Goal: Task Accomplishment & Management: Manage account settings

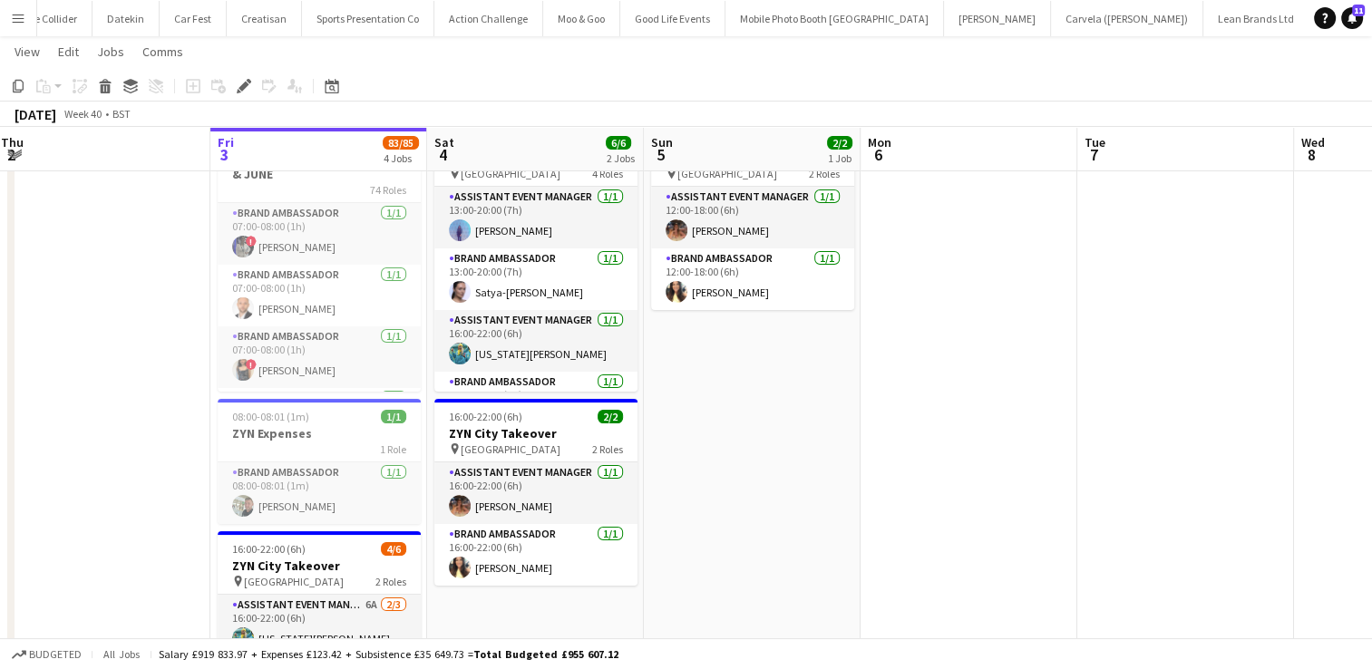
scroll to position [41, 0]
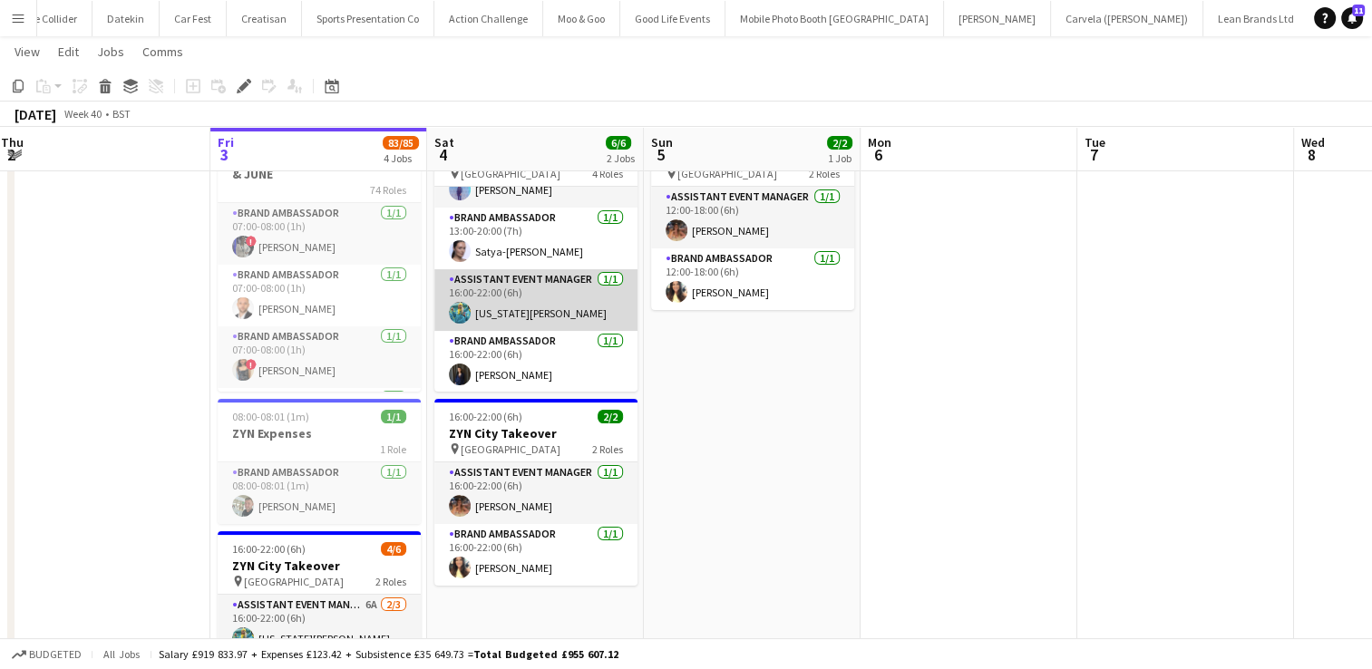
click at [551, 299] on app-card-role "Assistant Event Manager [DATE] 16:00-22:00 (6h) [US_STATE][PERSON_NAME]" at bounding box center [535, 300] width 203 height 62
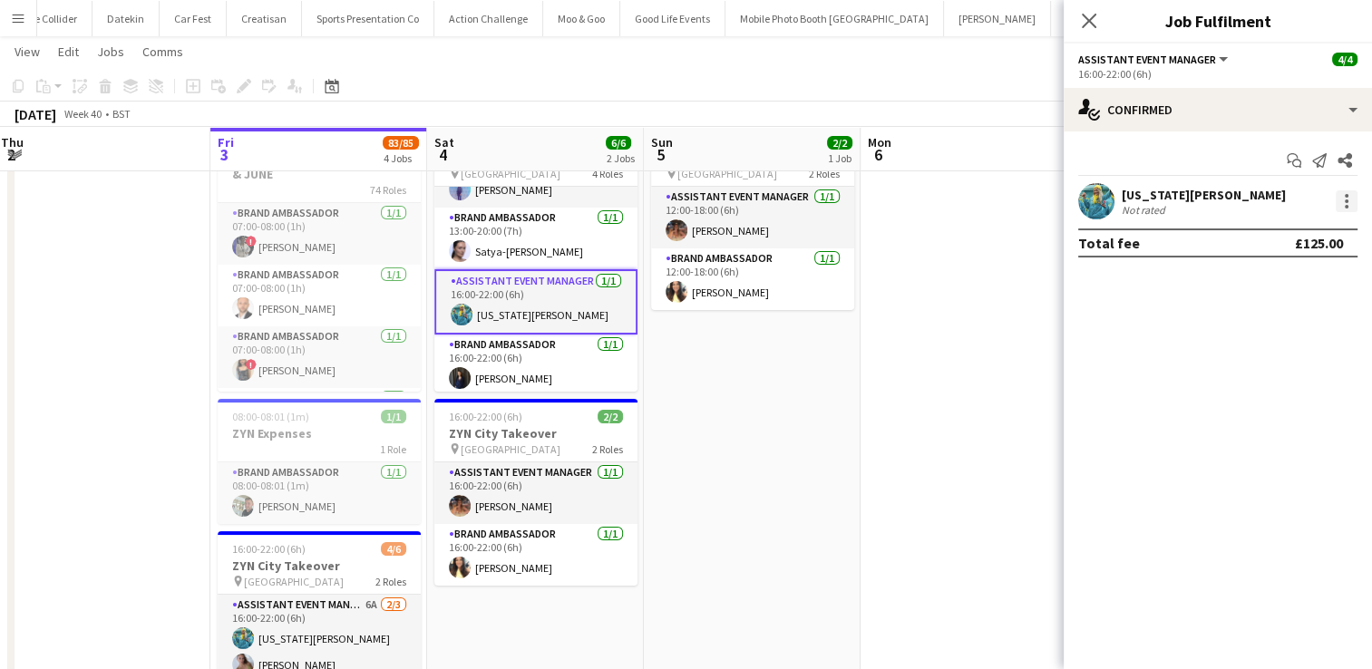
click at [1349, 199] on div at bounding box center [1347, 201] width 22 height 22
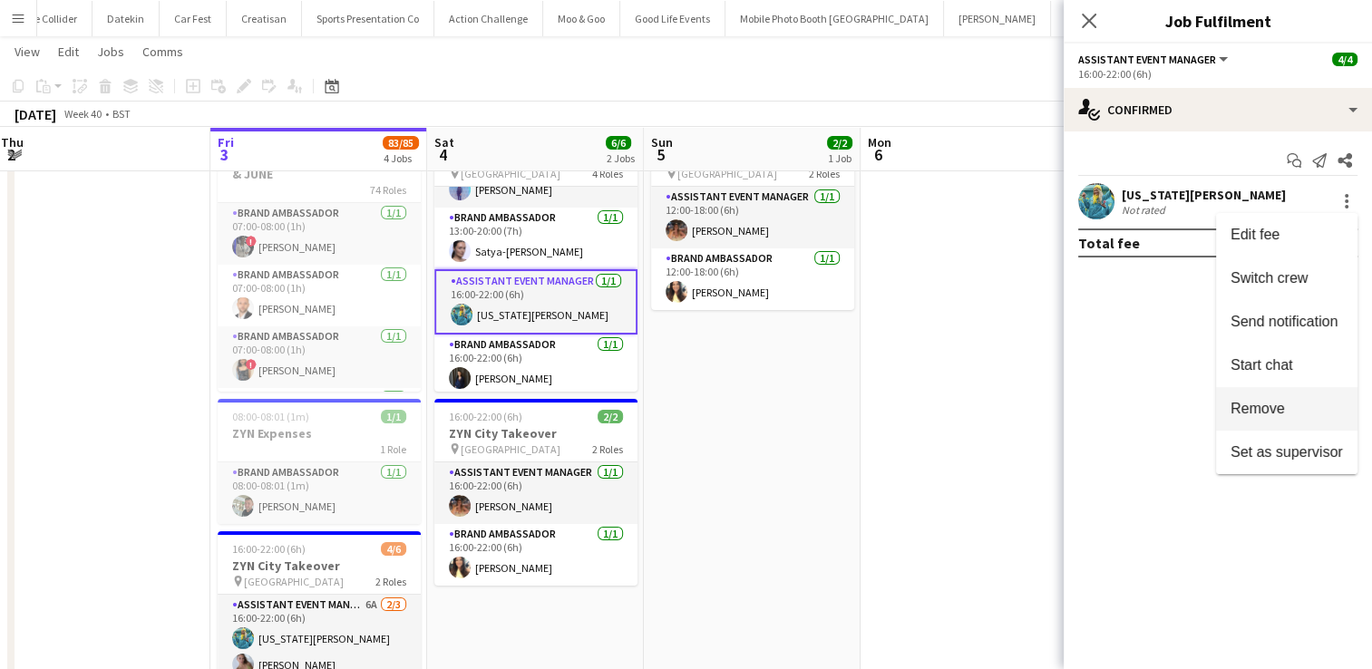
click at [1265, 404] on span "Remove" at bounding box center [1257, 408] width 54 height 15
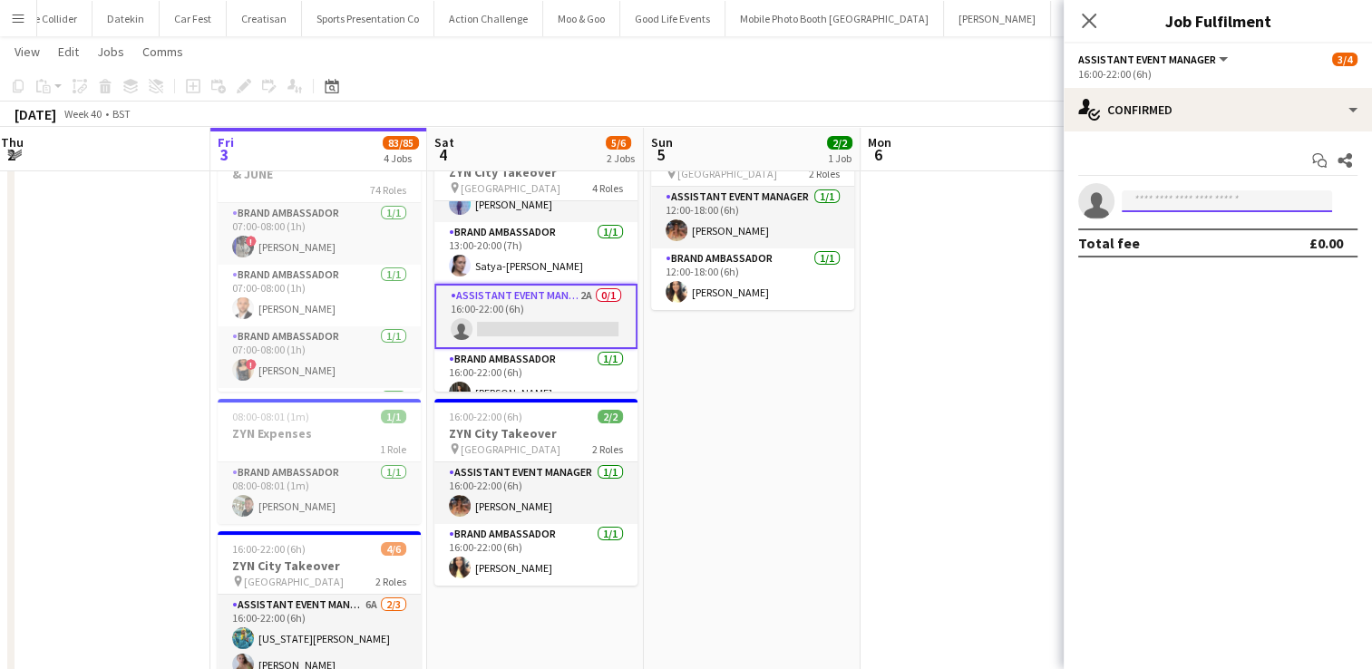
click at [1197, 200] on input at bounding box center [1227, 201] width 210 height 22
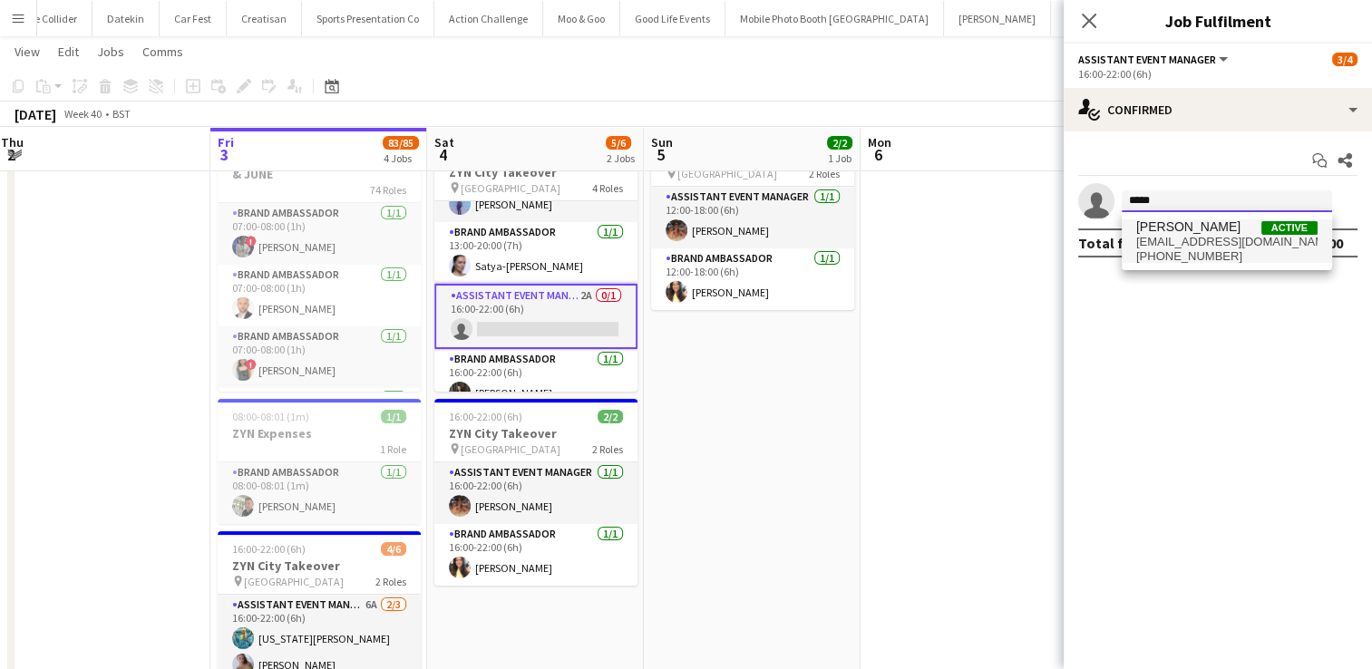
type input "*****"
click at [1187, 246] on span "[EMAIL_ADDRESS][DOMAIN_NAME]" at bounding box center [1226, 242] width 181 height 15
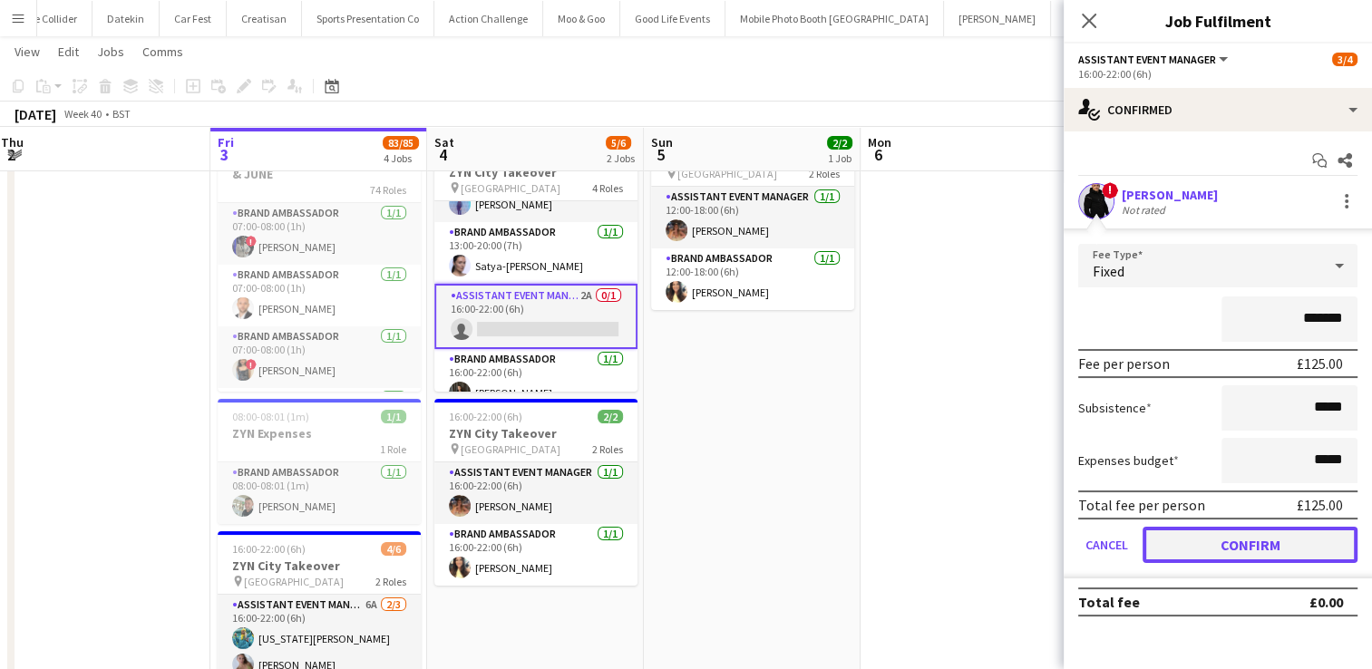
click at [1210, 547] on button "Confirm" at bounding box center [1249, 545] width 215 height 36
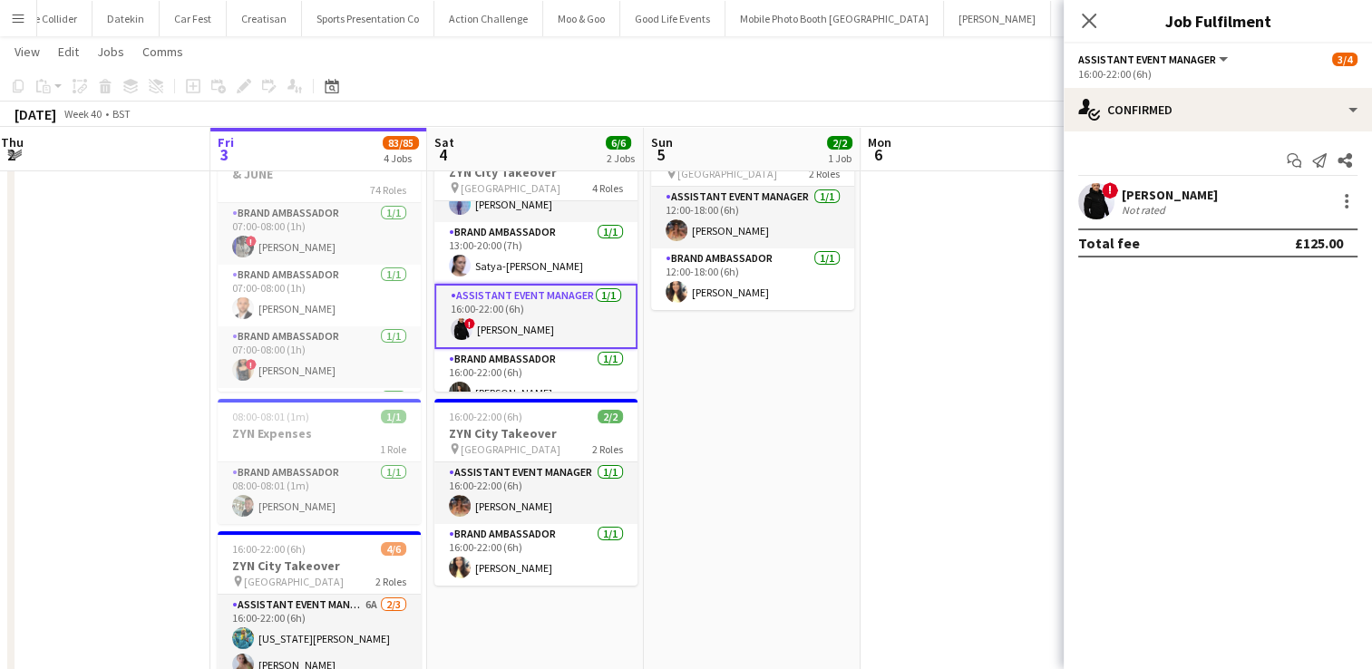
click at [903, 452] on app-date-cell at bounding box center [968, 574] width 217 height 917
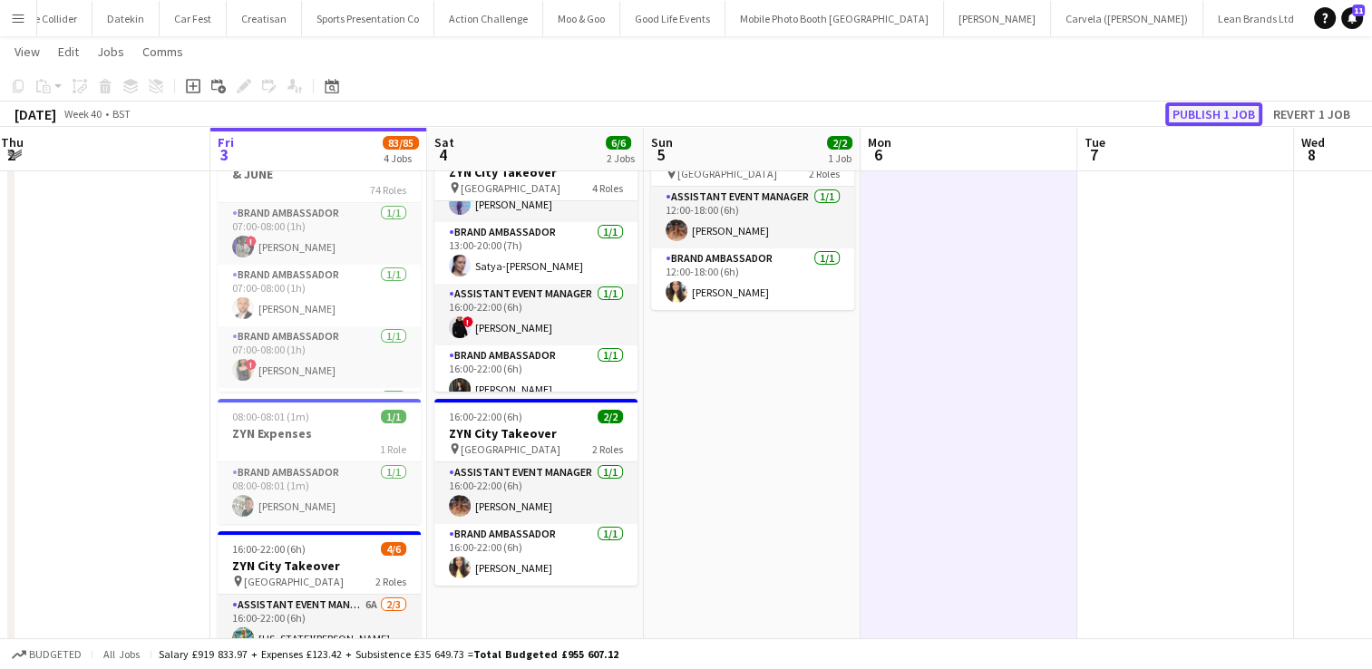
click at [1236, 117] on button "Publish 1 job" at bounding box center [1213, 114] width 97 height 24
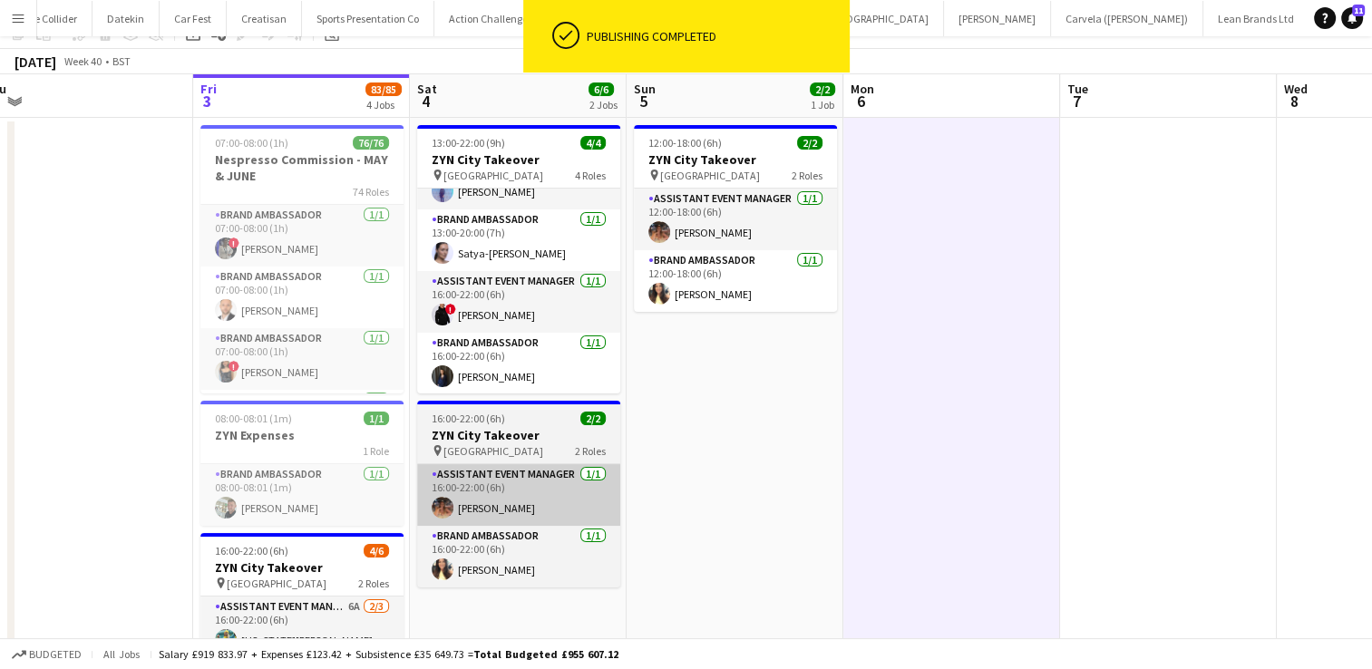
scroll to position [0, 0]
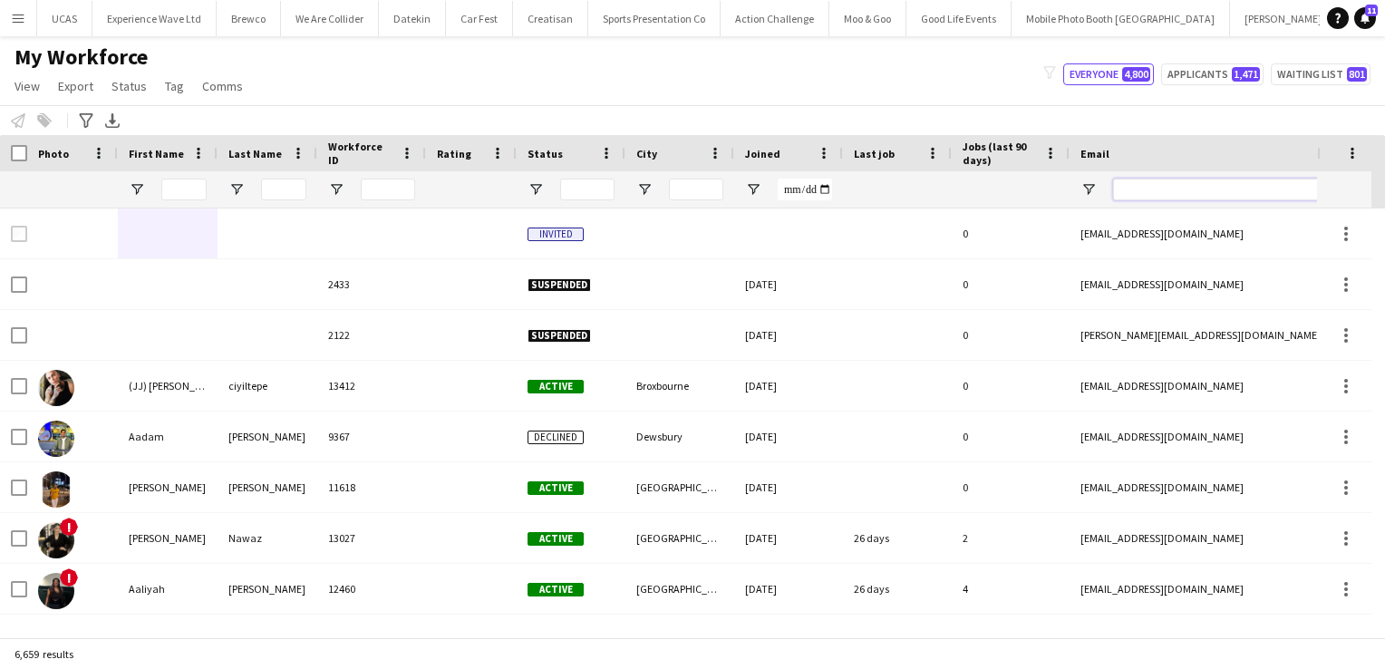
click at [1200, 190] on input "Email Filter Input" at bounding box center [1267, 190] width 308 height 22
paste input "**********"
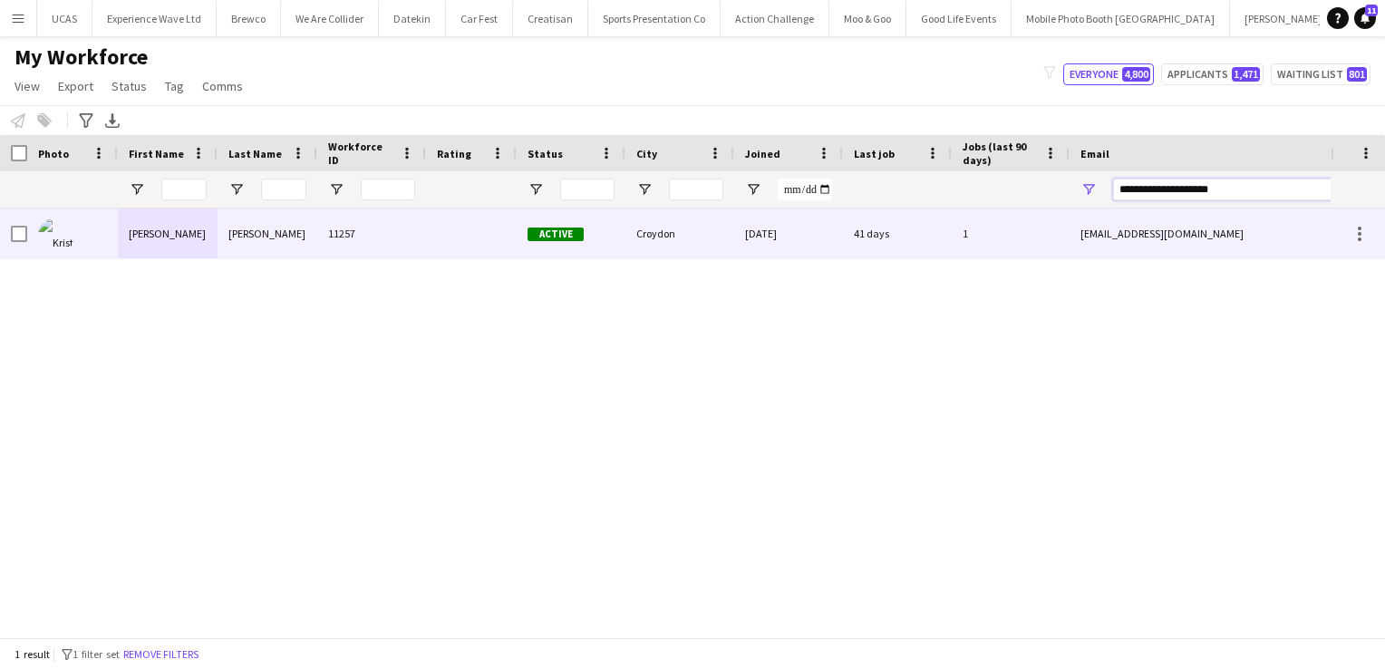
type input "**********"
click at [783, 245] on div "24-01-2023" at bounding box center [788, 234] width 109 height 50
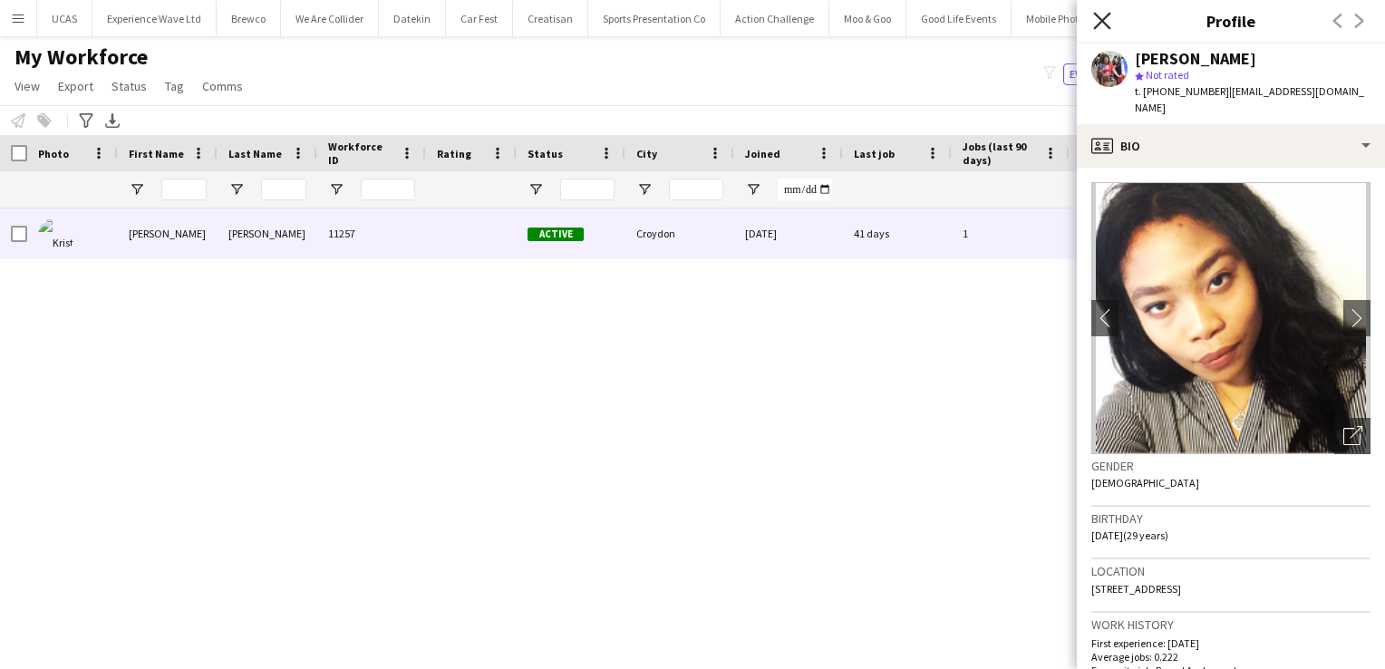
click at [1094, 24] on icon "Close pop-in" at bounding box center [1101, 20] width 17 height 17
